Goal: Task Accomplishment & Management: Complete application form

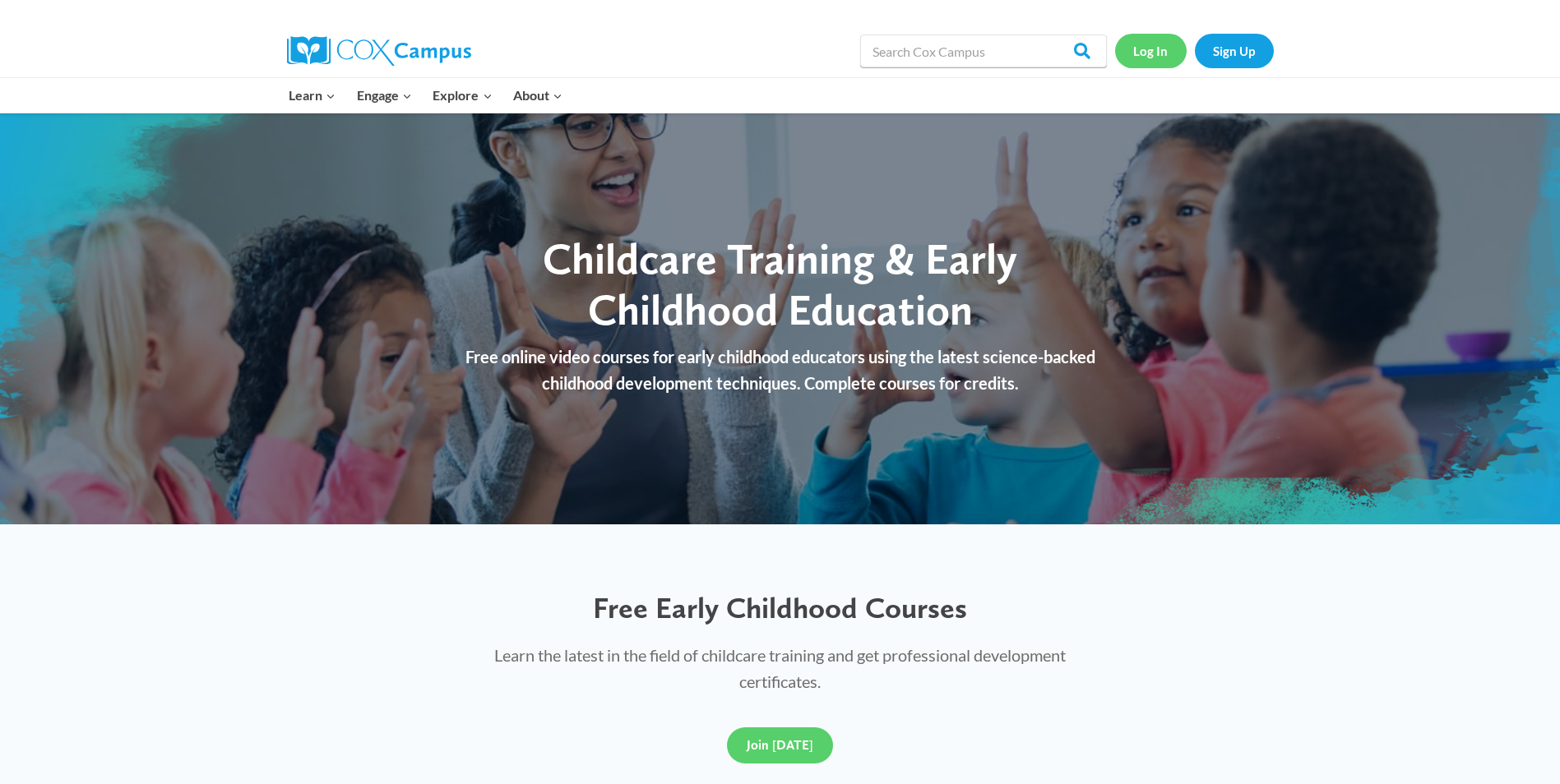
click at [1145, 51] on link "Log In" at bounding box center [1151, 50] width 71 height 34
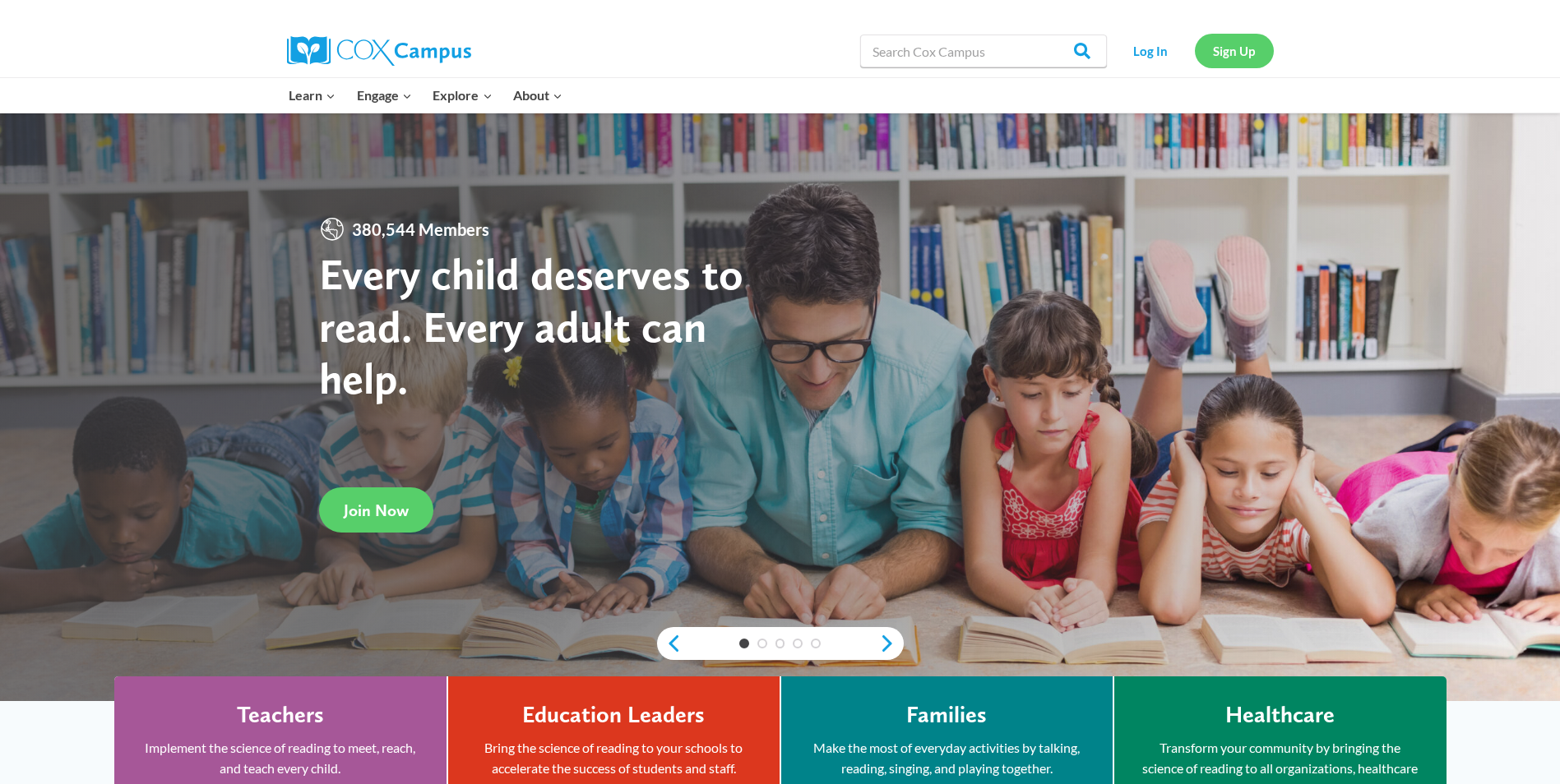
click at [1226, 51] on link "Sign Up" at bounding box center [1234, 50] width 79 height 34
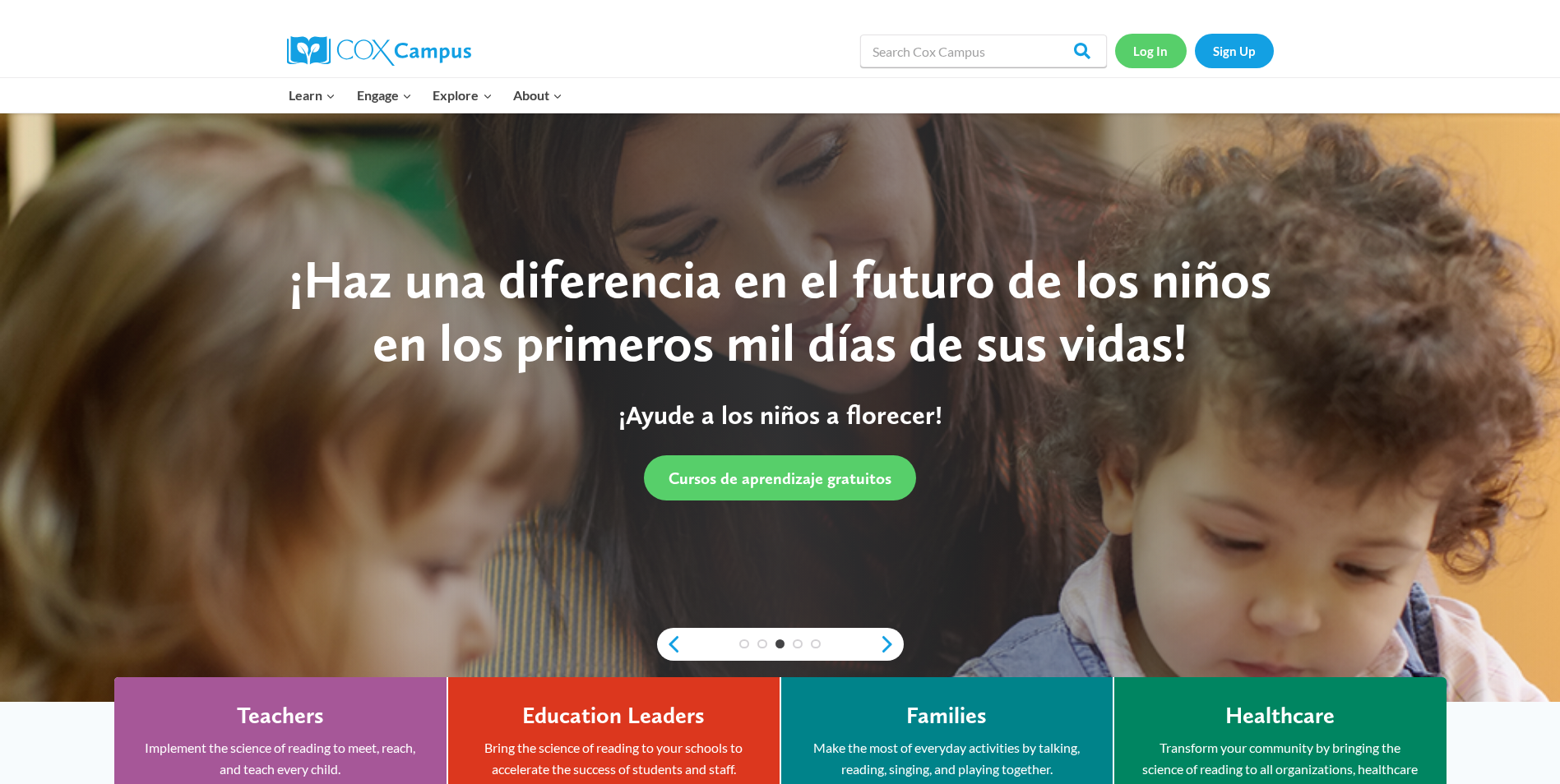
click at [1143, 56] on link "Log In" at bounding box center [1151, 50] width 71 height 34
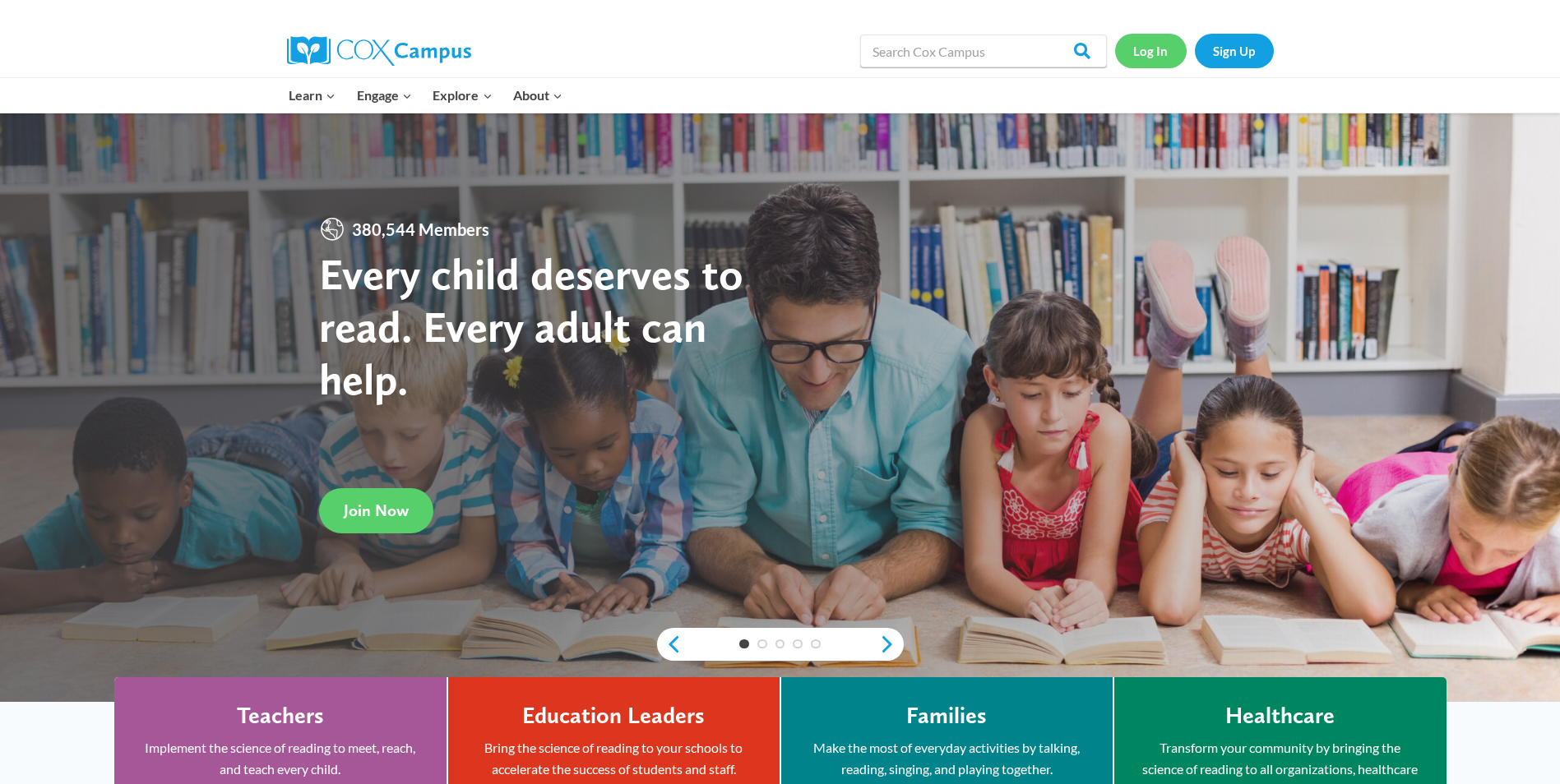
click at [1148, 52] on link "Log In" at bounding box center [1151, 50] width 71 height 34
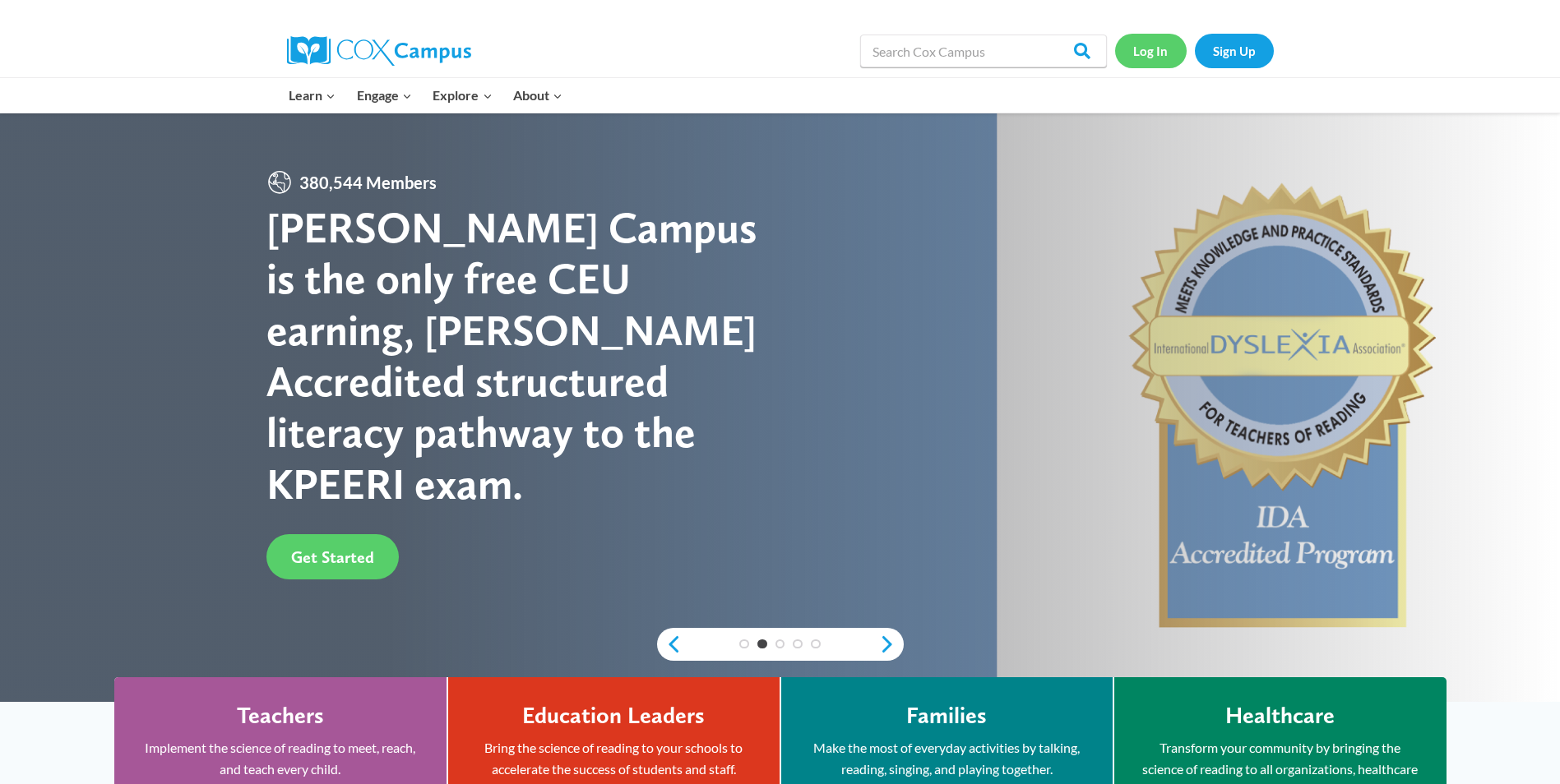
click at [1148, 52] on link "Log In" at bounding box center [1151, 50] width 71 height 34
click at [1139, 52] on link "Log In" at bounding box center [1151, 50] width 71 height 34
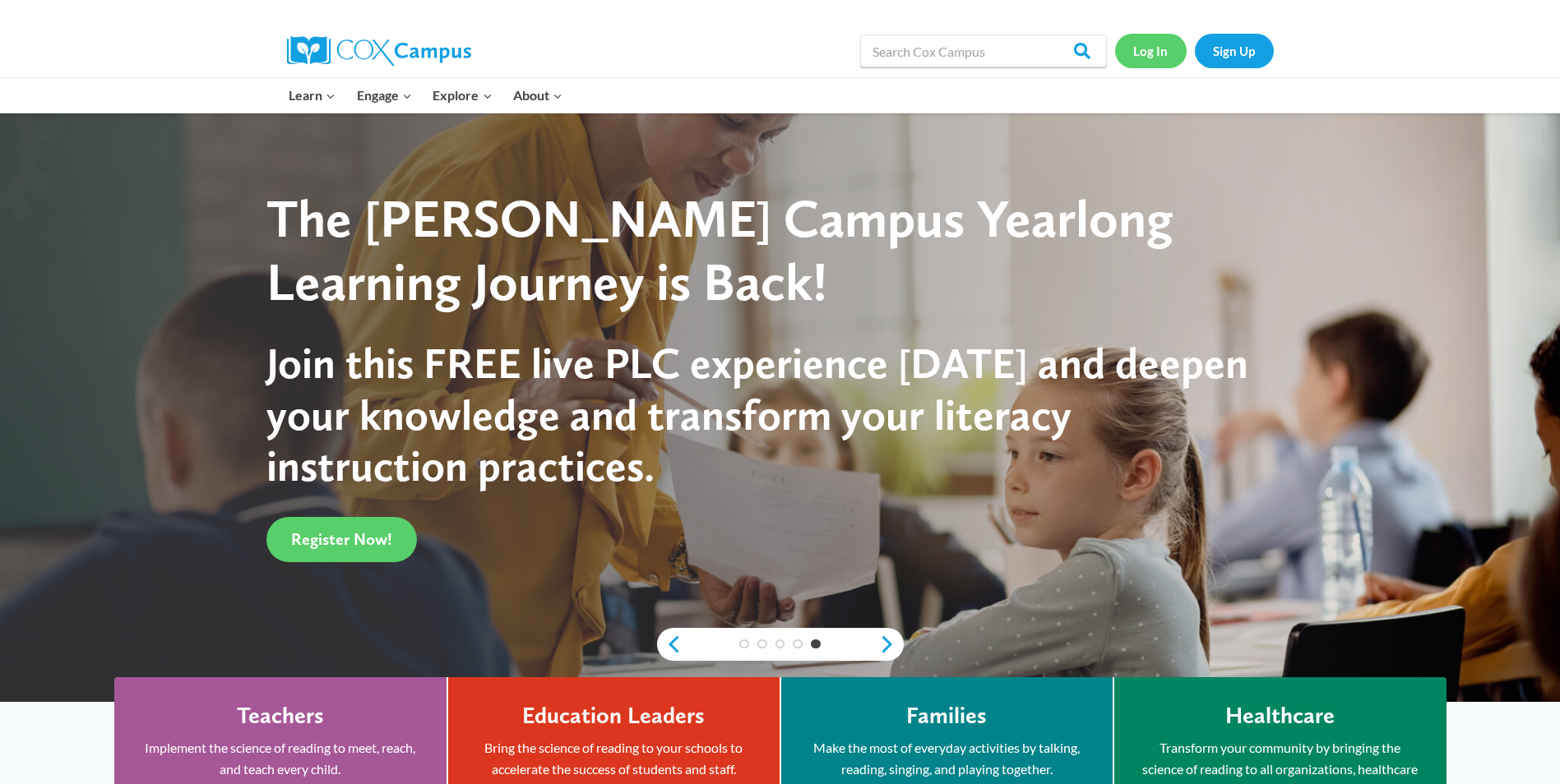
click at [1154, 52] on link "Log In" at bounding box center [1151, 50] width 71 height 34
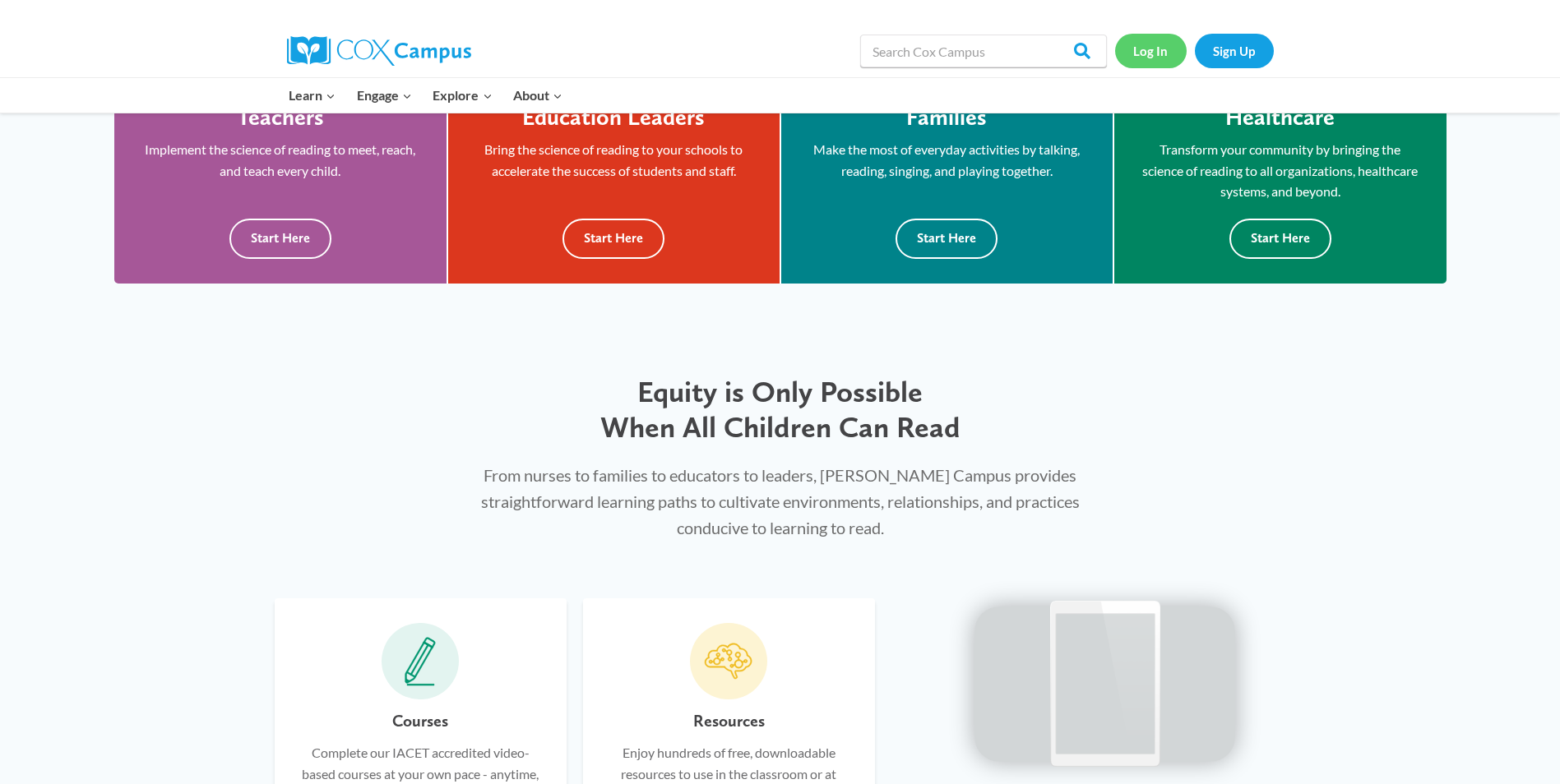
scroll to position [723, 0]
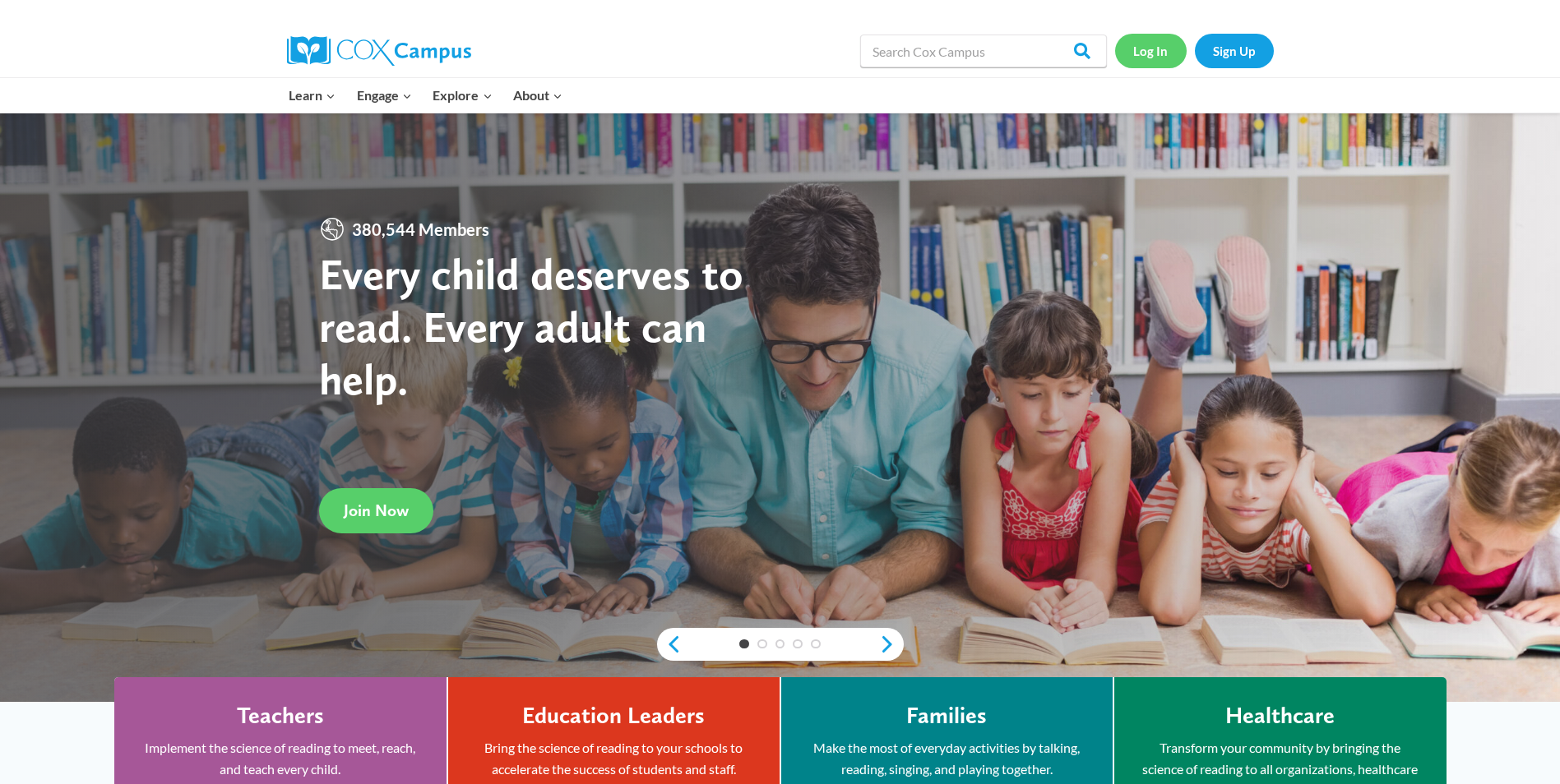
click at [1159, 54] on link "Log In" at bounding box center [1151, 50] width 71 height 34
